Goal: Find specific page/section: Find specific page/section

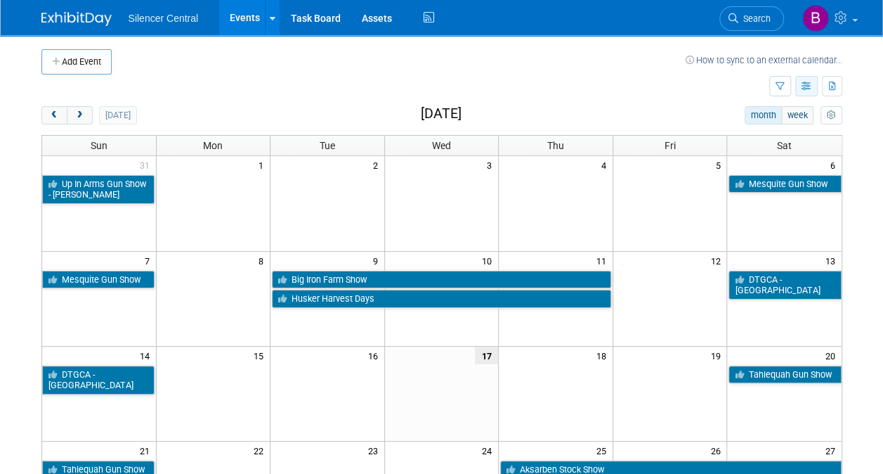
click at [810, 91] on button "button" at bounding box center [807, 86] width 22 height 20
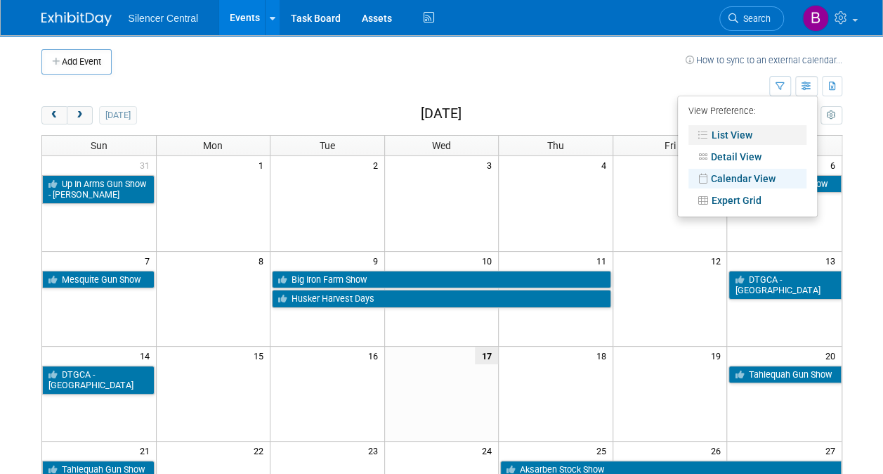
click at [741, 134] on link "List View" at bounding box center [748, 135] width 118 height 20
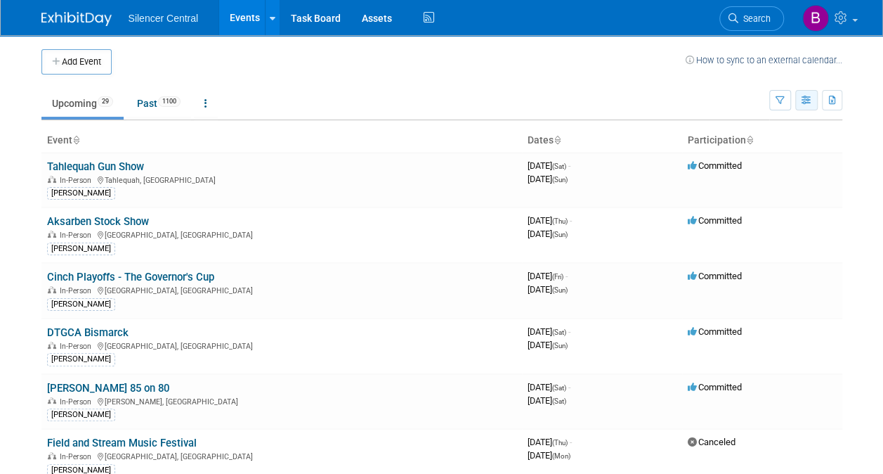
click at [805, 93] on button "button" at bounding box center [807, 100] width 22 height 20
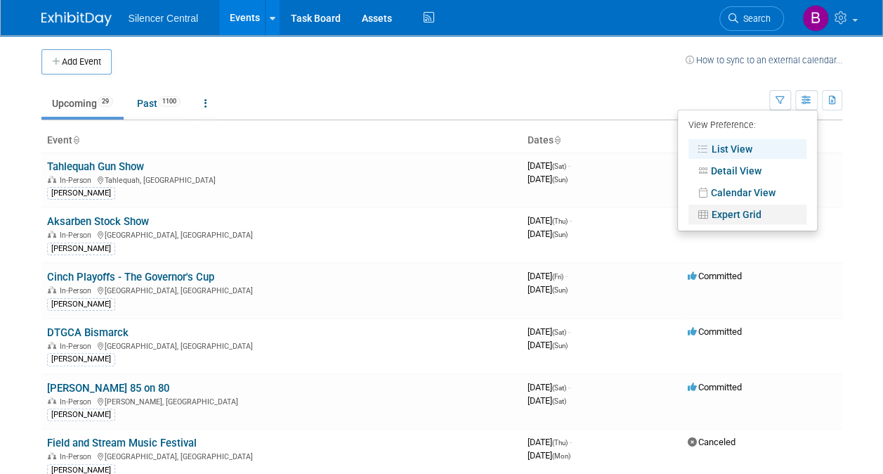
click at [756, 214] on link "Expert Grid" at bounding box center [748, 214] width 118 height 20
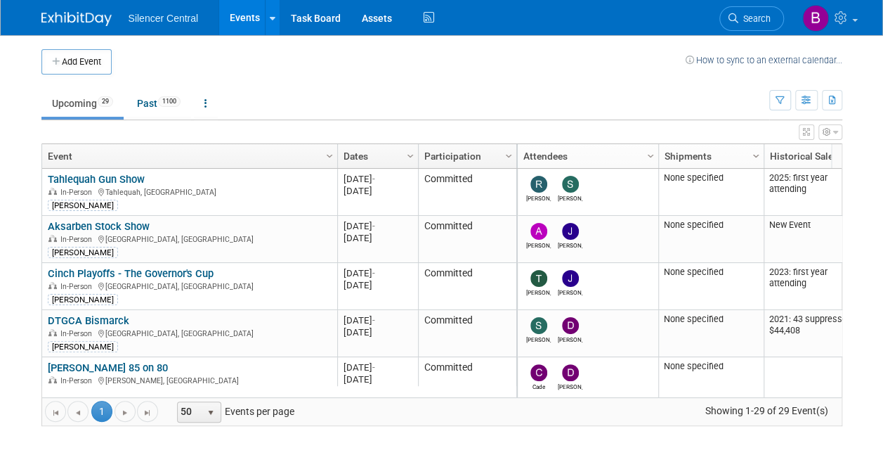
click at [753, 155] on span "Column Settings" at bounding box center [756, 155] width 11 height 11
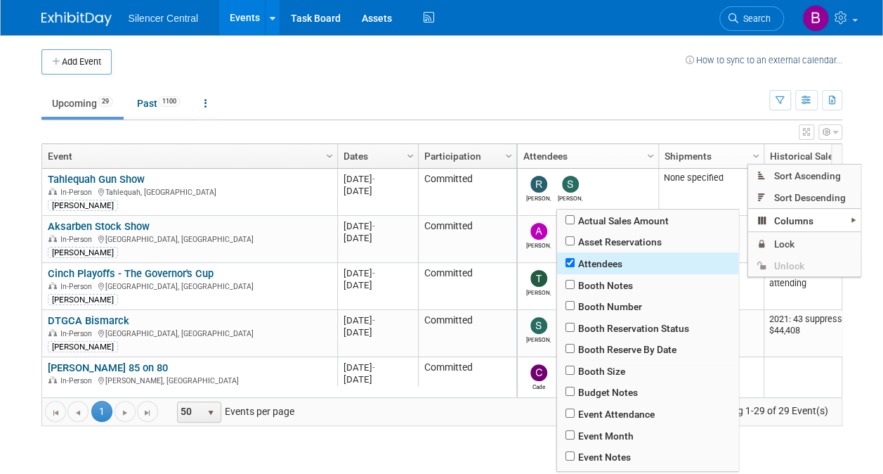
click at [604, 257] on span "Attendees" at bounding box center [647, 263] width 181 height 22
checkbox input "false"
checkbox input "true"
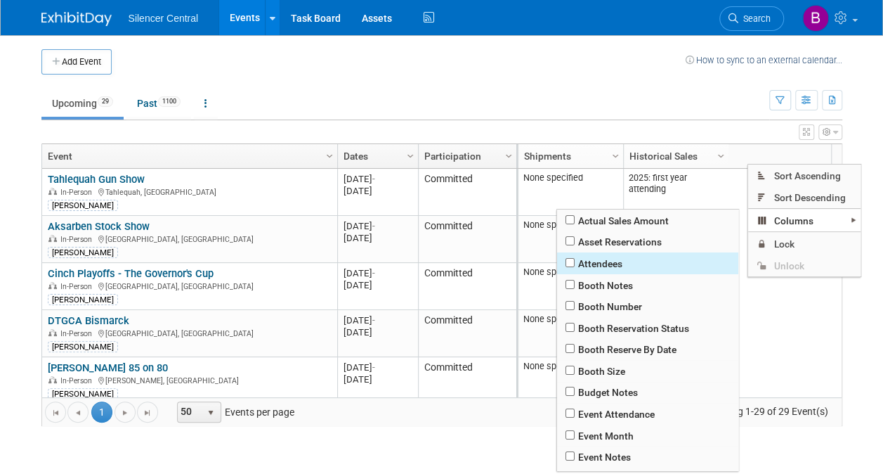
click at [604, 257] on span "Attendees" at bounding box center [647, 263] width 181 height 22
checkbox input "true"
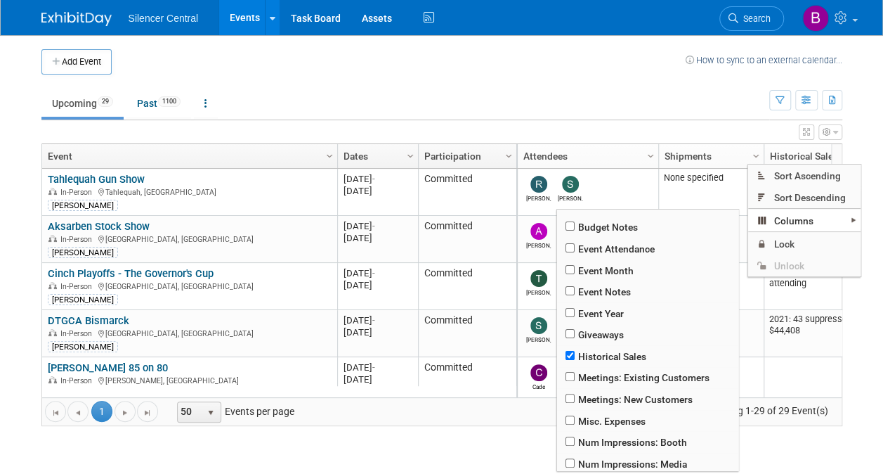
scroll to position [173, 0]
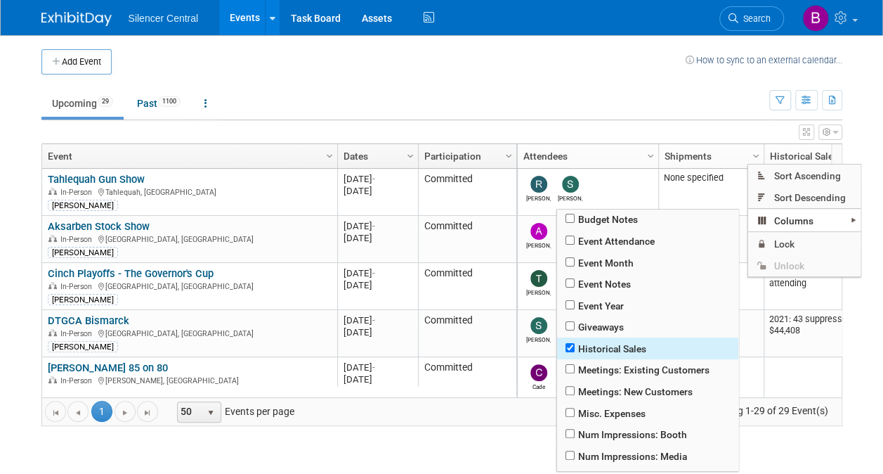
click at [603, 351] on span "Historical Sales" at bounding box center [647, 348] width 181 height 22
checkbox input "true"
checkbox input "false"
checkbox input "true"
click at [603, 351] on span "Historical Sales" at bounding box center [647, 348] width 181 height 22
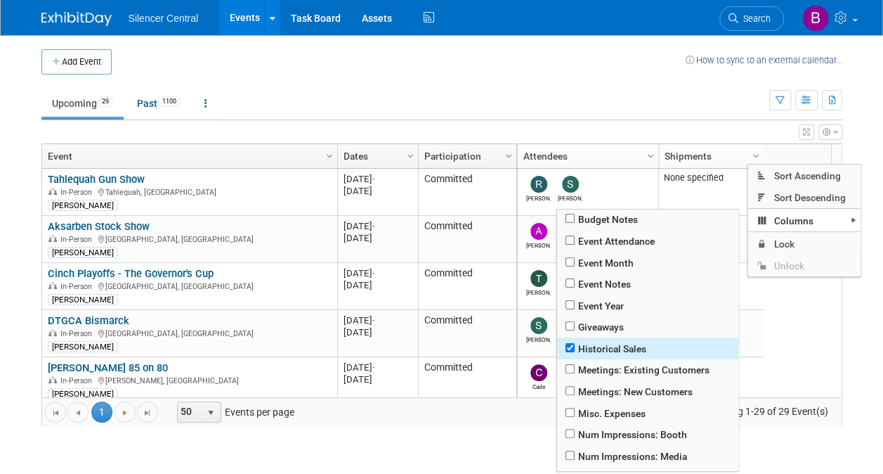
checkbox input "true"
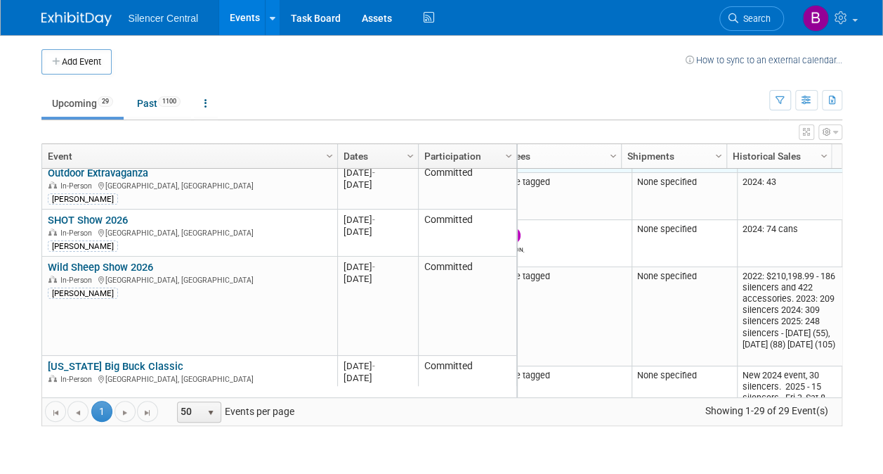
scroll to position [1278, 0]
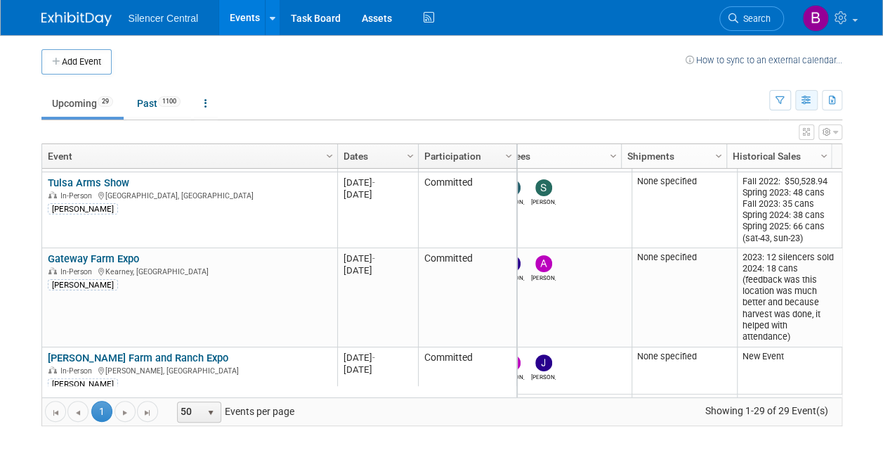
click at [805, 108] on button "button" at bounding box center [807, 100] width 22 height 20
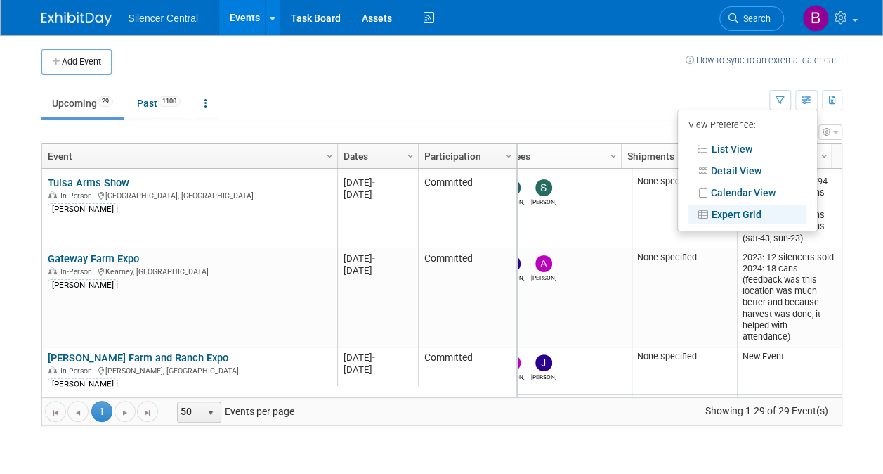
click at [751, 187] on div "Sort Ascending Sort Descending Columns Actual Sales Amount Asset Reservations A…" at bounding box center [803, 221] width 115 height 115
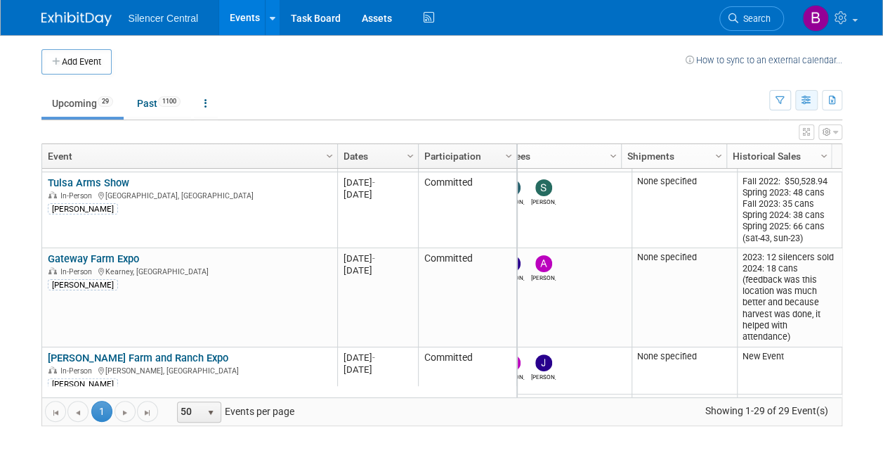
click at [801, 105] on button "button" at bounding box center [807, 100] width 22 height 20
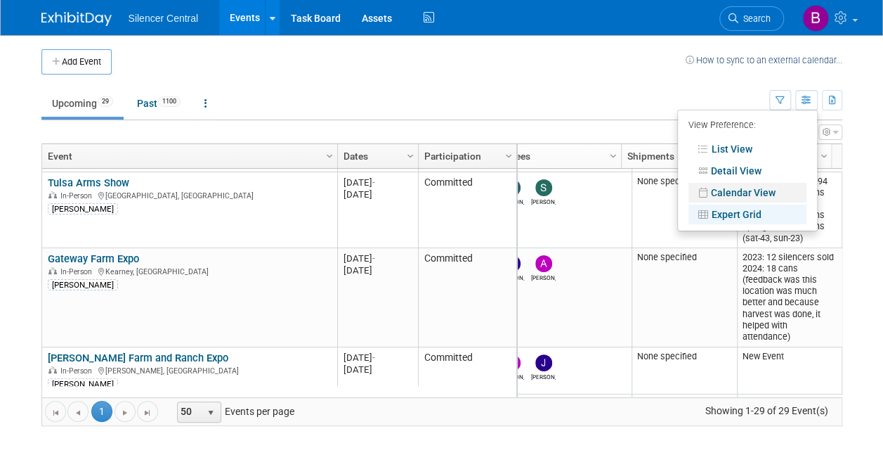
click at [744, 190] on link "Calendar View" at bounding box center [748, 193] width 118 height 20
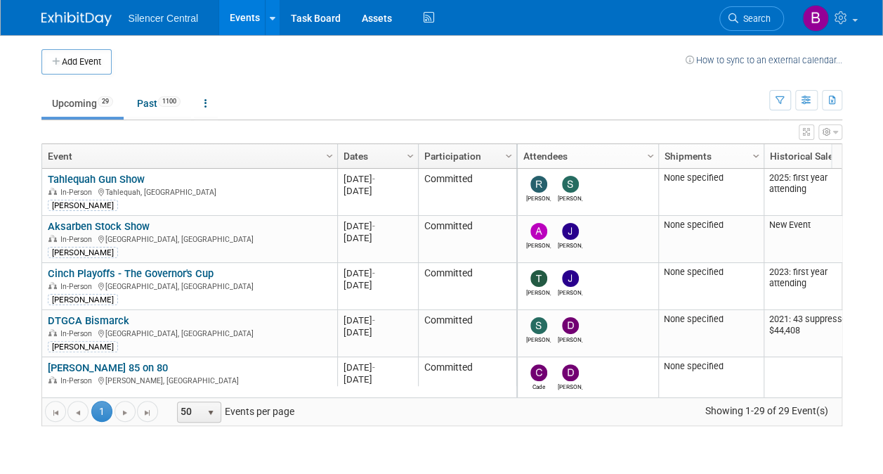
click at [752, 155] on span "Column Settings" at bounding box center [756, 155] width 11 height 11
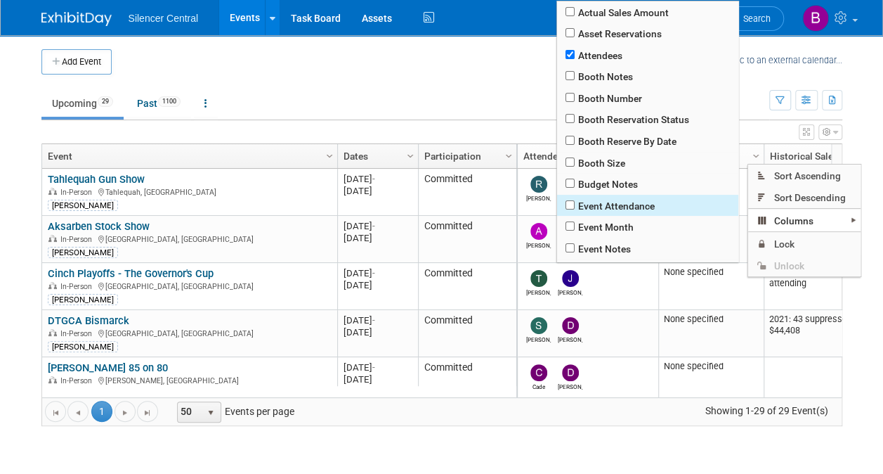
scroll to position [384, 0]
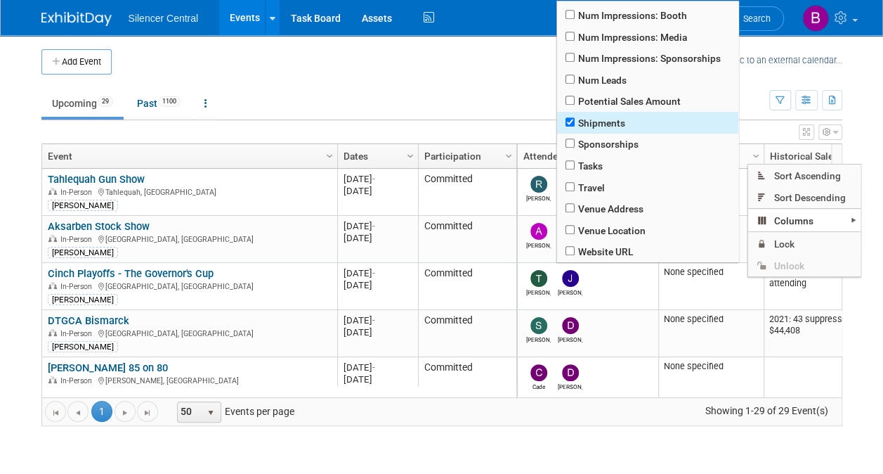
click at [603, 117] on span "Shipments" at bounding box center [647, 123] width 181 height 22
checkbox input "true"
checkbox input "false"
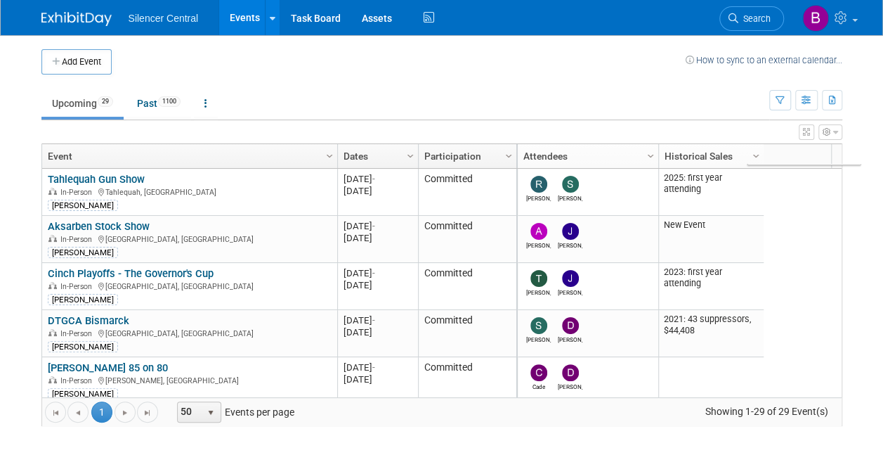
click at [429, 111] on ul "Upcoming 29 Past 1100 All Events 1129 Past and Upcoming Grouped Annually Events…" at bounding box center [405, 105] width 728 height 32
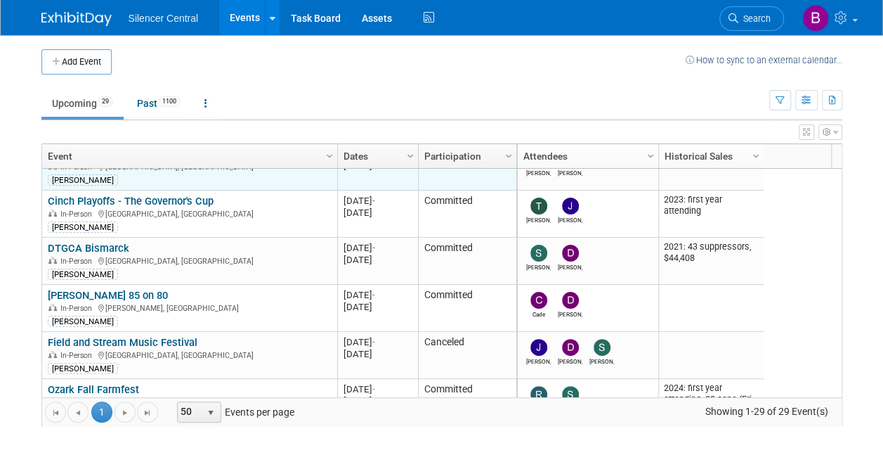
scroll to position [80, 0]
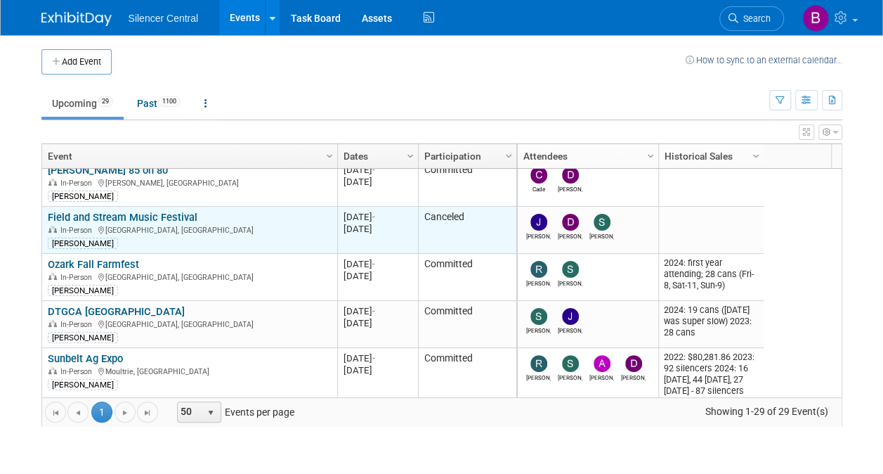
click at [173, 211] on link "Field and Stream Music Festival" at bounding box center [123, 217] width 150 height 13
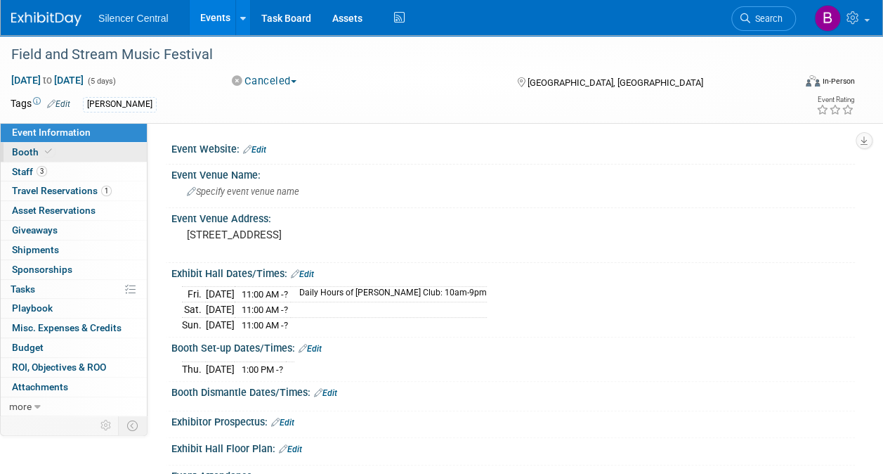
click at [88, 152] on link "Booth" at bounding box center [74, 152] width 146 height 19
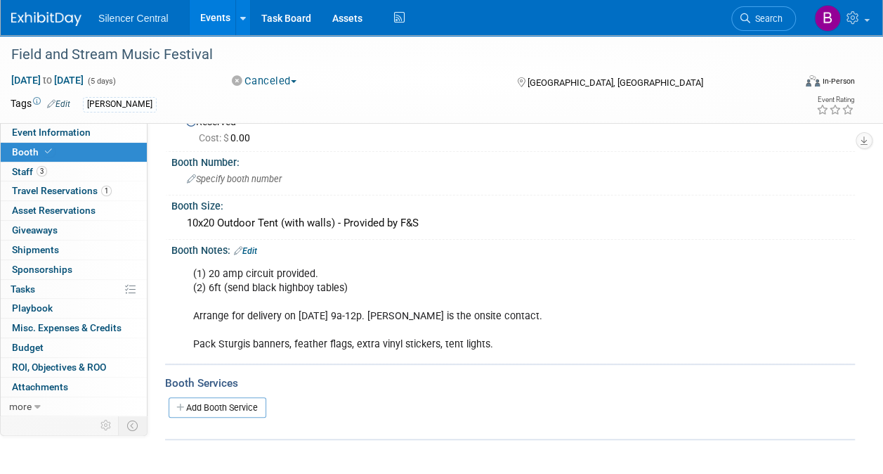
scroll to position [48, 0]
click at [91, 173] on link "3 Staff 3" at bounding box center [74, 171] width 146 height 19
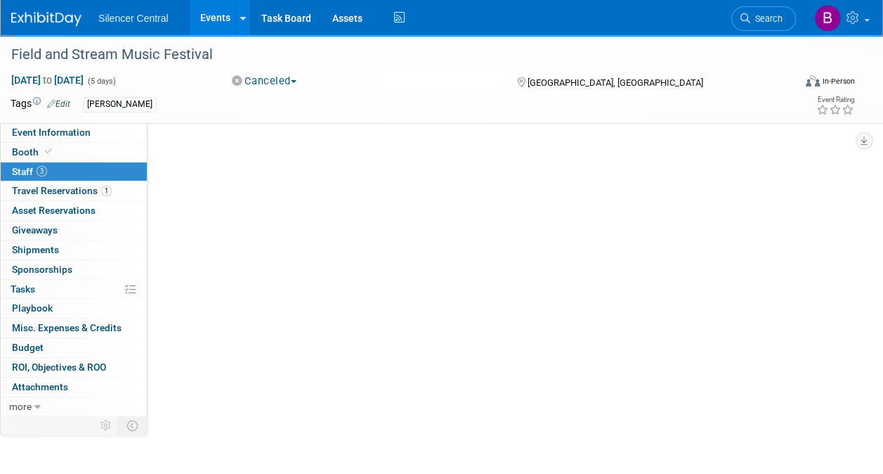
scroll to position [0, 0]
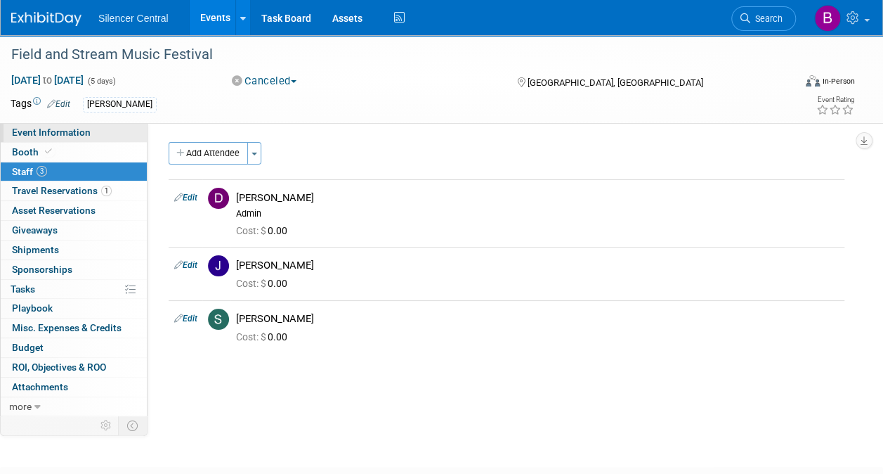
click at [117, 134] on link "Event Information" at bounding box center [74, 132] width 146 height 19
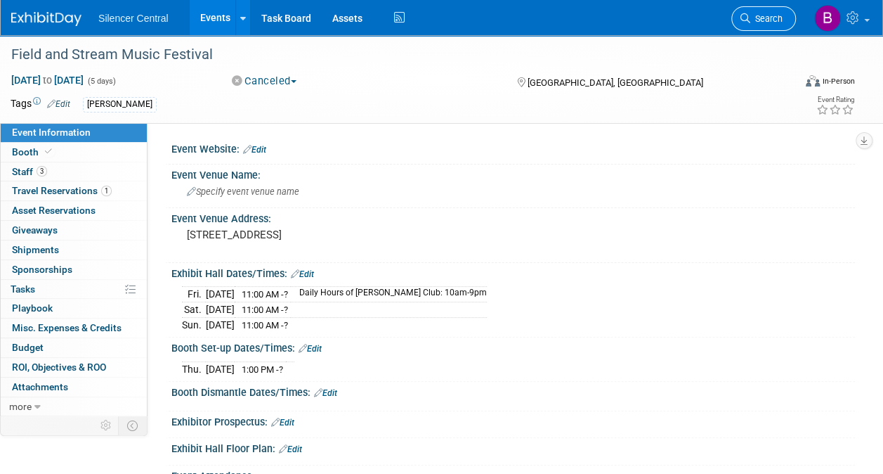
click at [774, 25] on link "Search" at bounding box center [764, 18] width 65 height 25
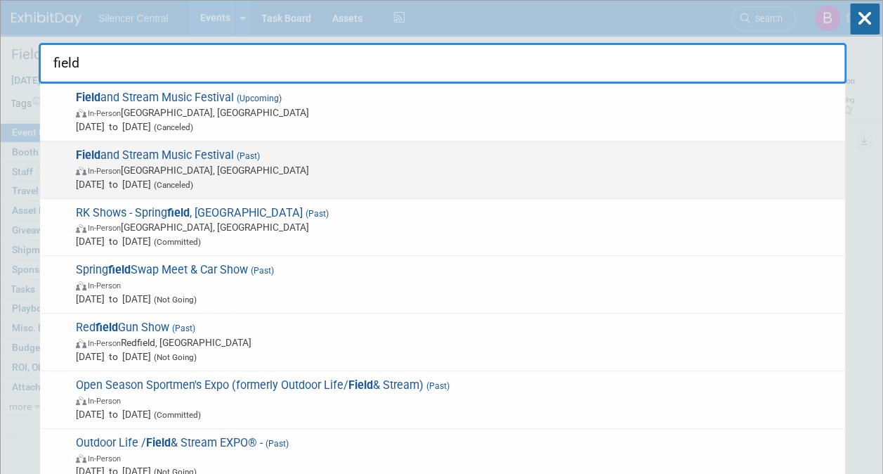
type input "field"
click at [426, 156] on span "Field and Stream Music Festival (Past) In-Person Winnsboro, SC Oct 4, 2024 to O…" at bounding box center [455, 169] width 767 height 43
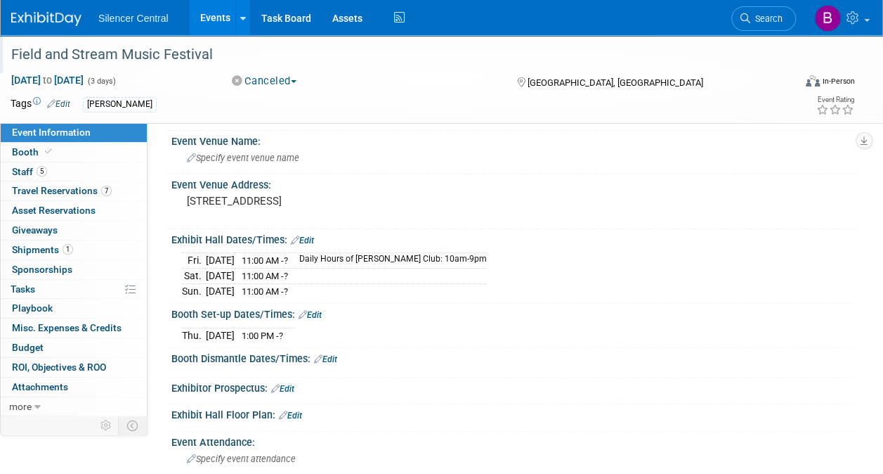
scroll to position [24, 0]
